Goal: Use online tool/utility: Utilize a website feature to perform a specific function

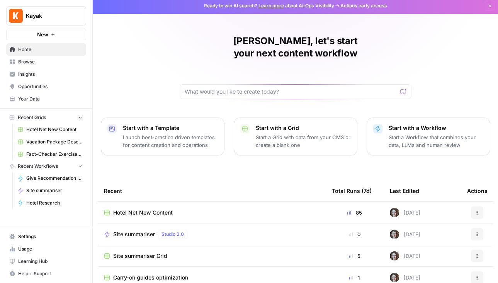
scroll to position [24, 0]
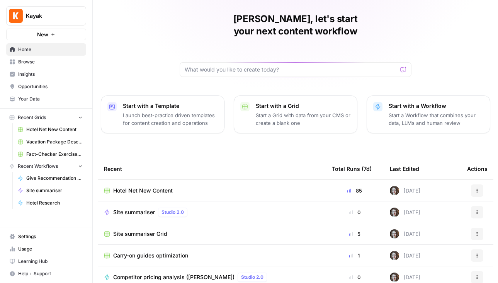
click at [134, 208] on span "Site summariser" at bounding box center [134, 212] width 42 height 8
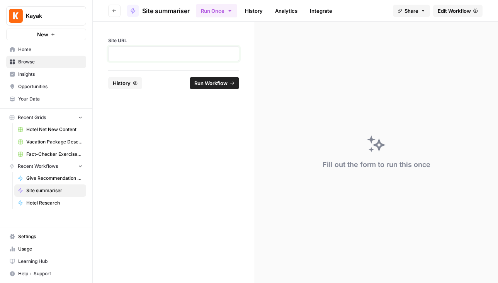
click at [157, 55] on p at bounding box center [173, 54] width 121 height 8
click at [208, 81] on span "Run Workflow" at bounding box center [210, 83] width 33 height 8
